Goal: Information Seeking & Learning: Learn about a topic

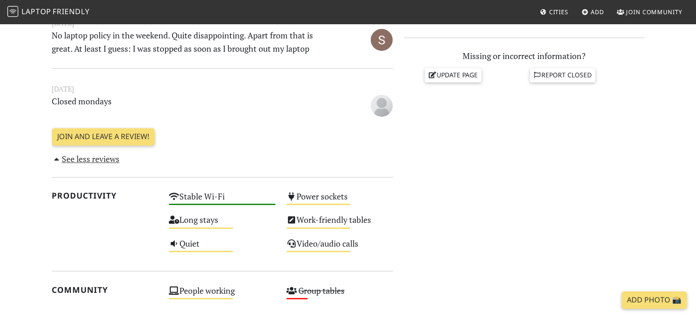
scroll to position [342, 0]
